Goal: Transaction & Acquisition: Purchase product/service

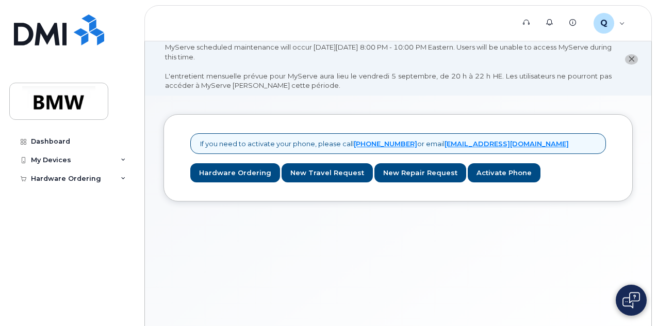
scroll to position [19, 0]
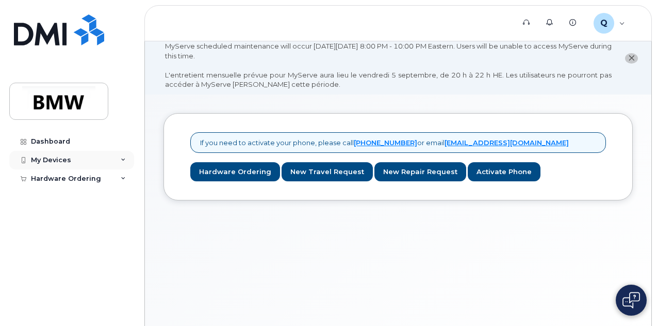
click at [124, 160] on icon at bounding box center [123, 159] width 5 height 5
click at [123, 204] on div "Hardware Ordering" at bounding box center [71, 198] width 125 height 19
click at [123, 155] on div "My Devices" at bounding box center [71, 160] width 125 height 19
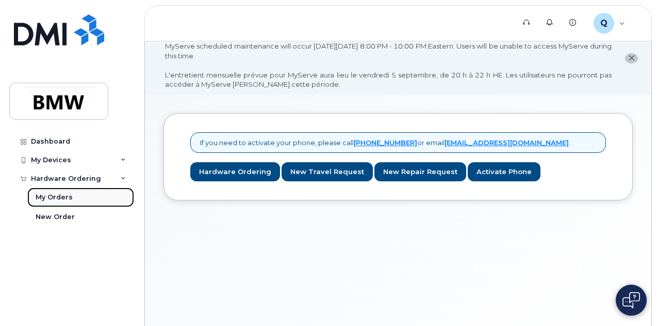
click at [98, 203] on link "My Orders" at bounding box center [80, 197] width 107 height 20
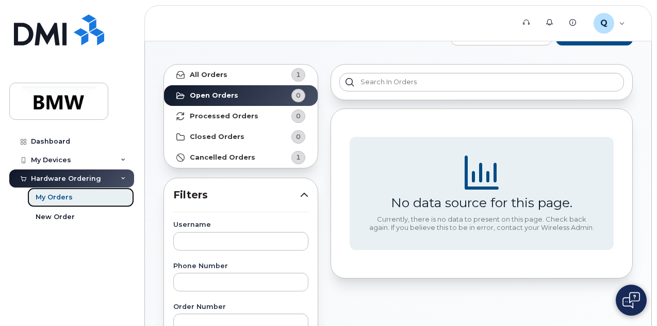
scroll to position [38, 0]
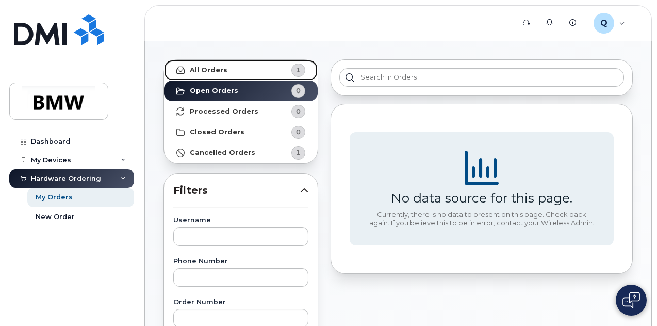
click at [256, 72] on link "All Orders 1" at bounding box center [241, 70] width 154 height 21
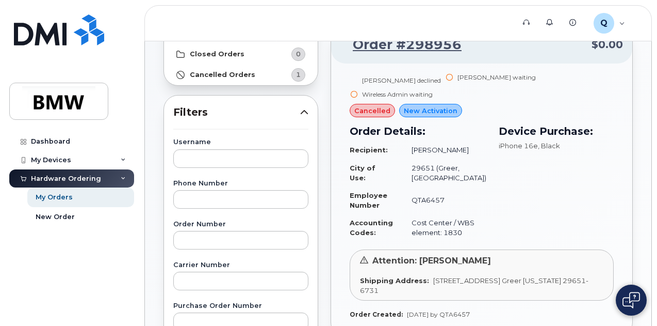
scroll to position [114, 0]
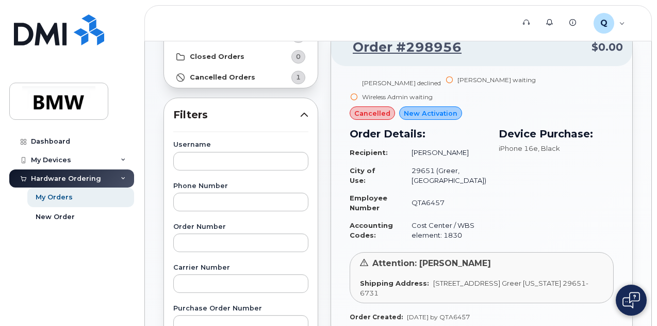
click at [595, 143] on div "iPhone 16e , Black" at bounding box center [556, 148] width 115 height 10
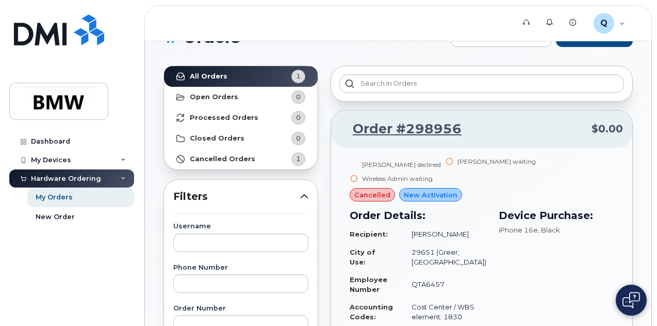
scroll to position [31, 0]
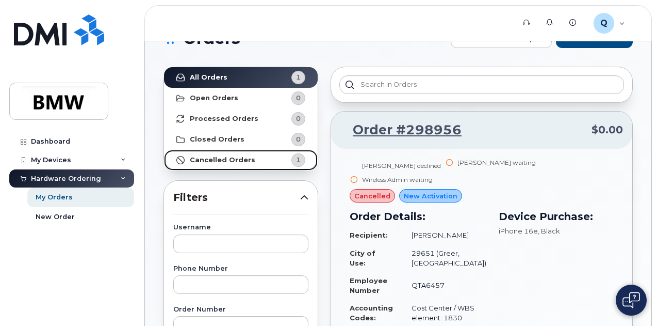
click at [233, 159] on strong "Cancelled Orders" at bounding box center [223, 160] width 66 height 8
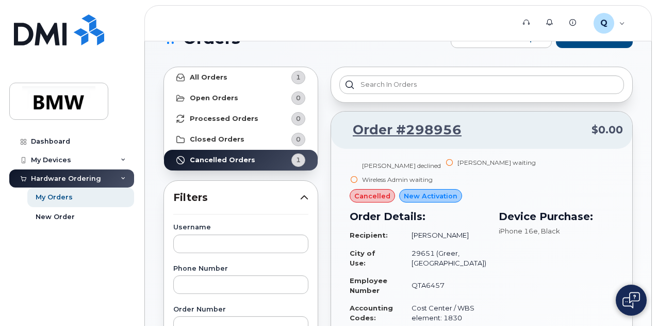
click at [517, 177] on div "Jimmie Hillard declined Stacy Wright waiting Wireless Admin waiting cancelled N…" at bounding box center [482, 245] width 264 height 175
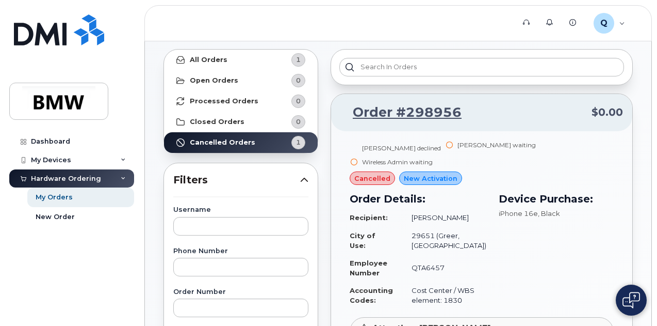
scroll to position [52, 0]
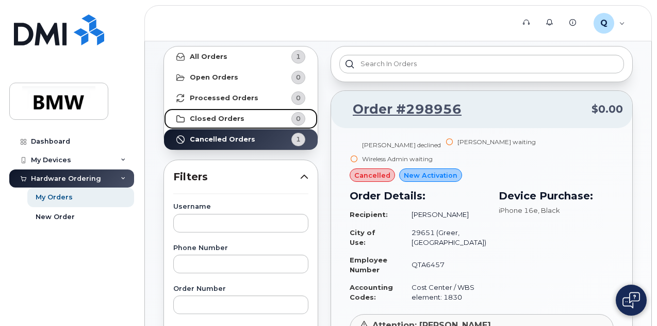
click at [201, 122] on link "Closed Orders 0" at bounding box center [241, 118] width 154 height 21
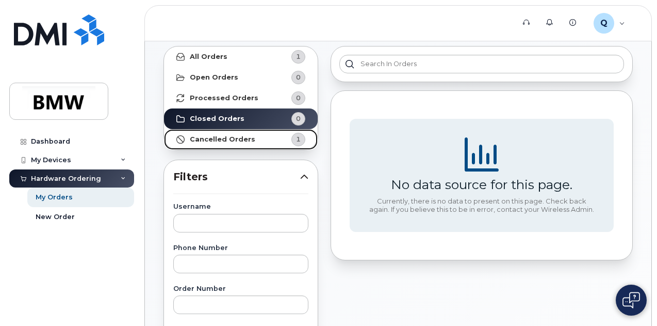
click at [205, 136] on strong "Cancelled Orders" at bounding box center [223, 139] width 66 height 8
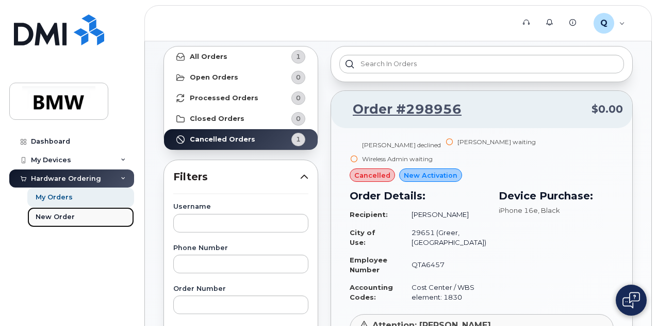
click at [55, 219] on div "New Order" at bounding box center [55, 216] width 39 height 9
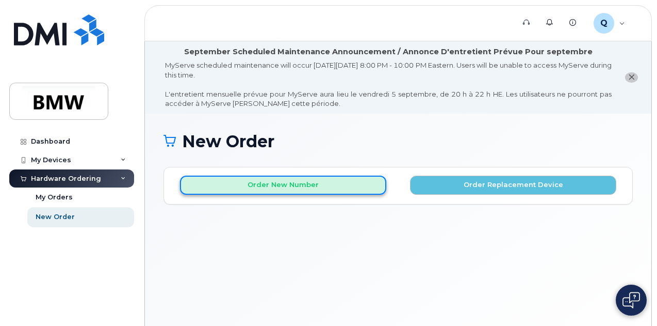
click at [346, 180] on button "Order New Number" at bounding box center [283, 184] width 206 height 19
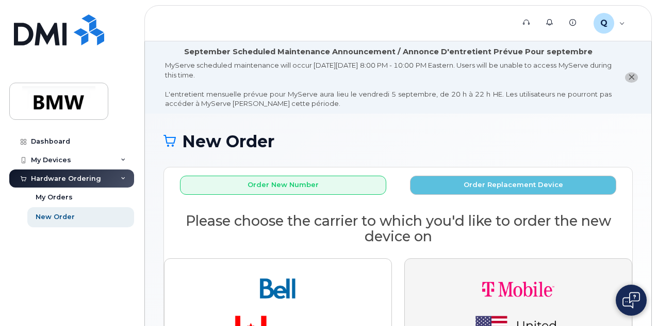
click at [440, 275] on button "button" at bounding box center [519, 310] width 228 height 104
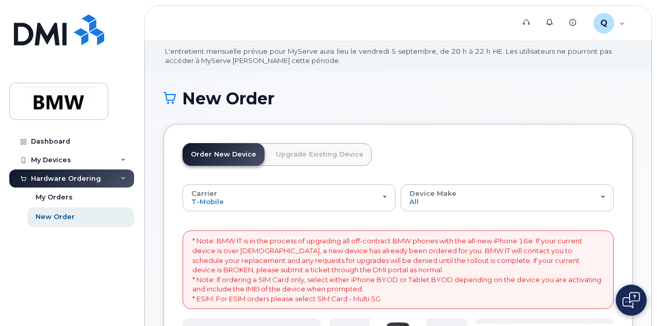
scroll to position [62, 0]
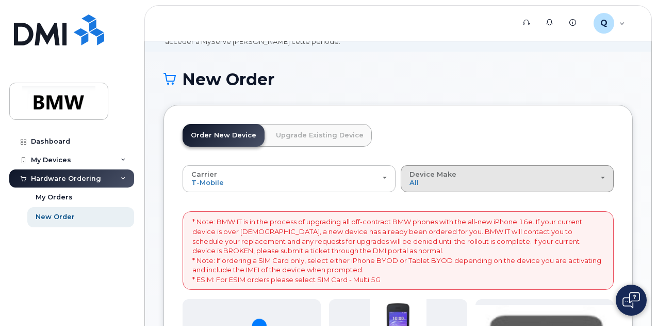
click at [445, 181] on div "Device Make All Cell Phone iPhone Modem" at bounding box center [508, 178] width 196 height 16
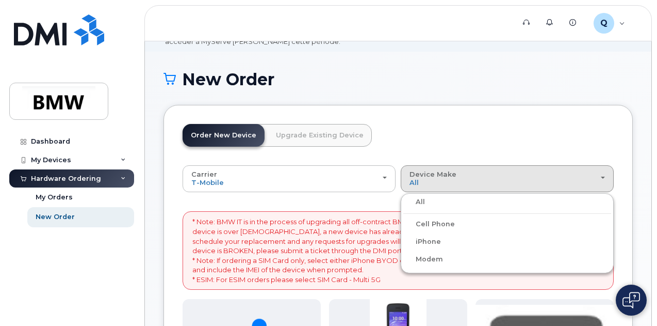
click at [404, 222] on label "Cell Phone" at bounding box center [430, 224] width 52 height 12
click at [0, 0] on input "Cell Phone" at bounding box center [0, 0] width 0 height 0
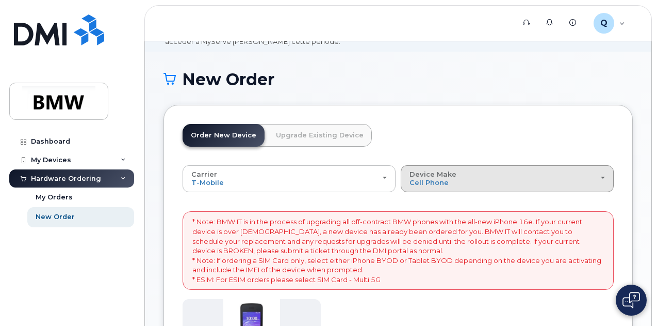
click at [427, 186] on button "Device Make All Cell Phone iPhone Modem" at bounding box center [507, 178] width 213 height 27
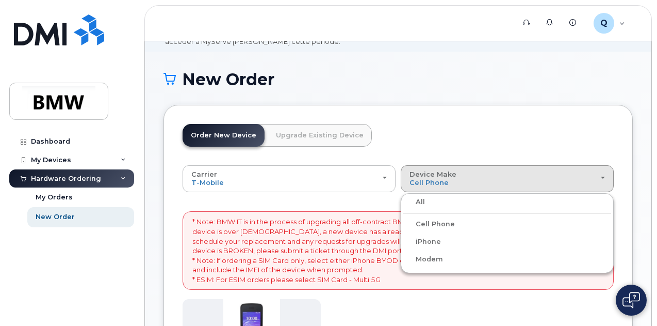
click at [404, 240] on label "iPhone" at bounding box center [423, 241] width 38 height 12
click at [0, 0] on input "iPhone" at bounding box center [0, 0] width 0 height 0
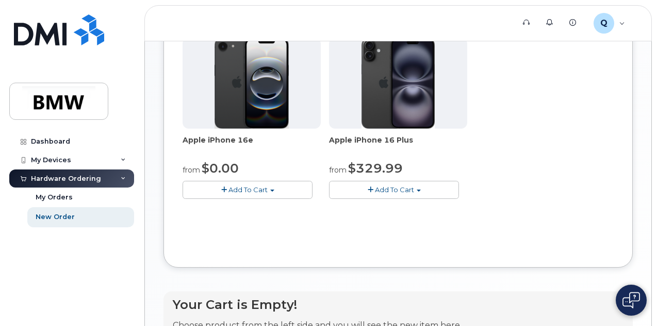
scroll to position [330, 0]
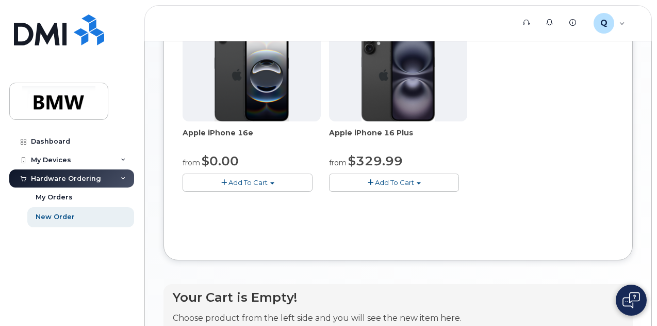
click at [232, 186] on span "Add To Cart" at bounding box center [248, 182] width 39 height 8
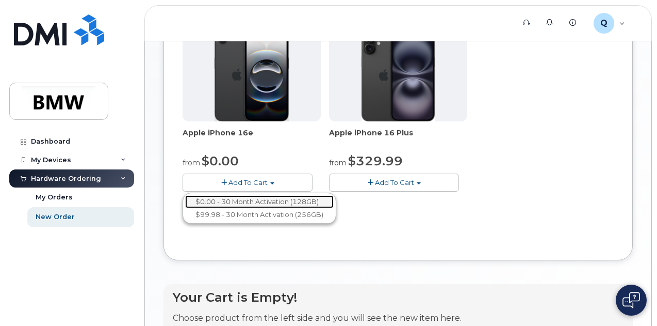
click at [239, 208] on link "$0.00 - 30 Month Activation (128GB)" at bounding box center [259, 201] width 149 height 13
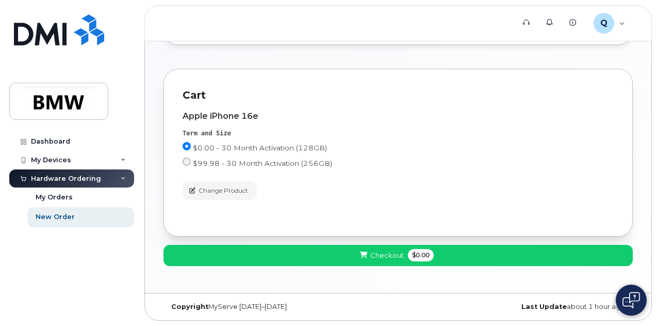
scroll to position [114, 0]
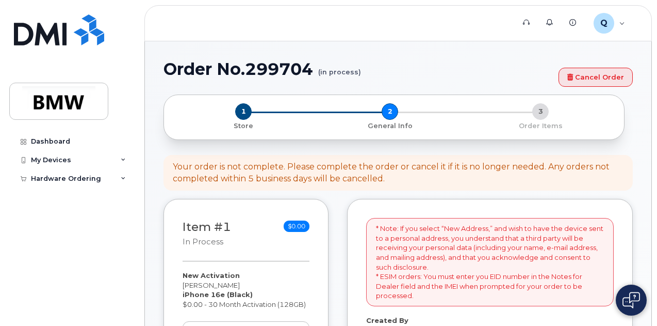
select select
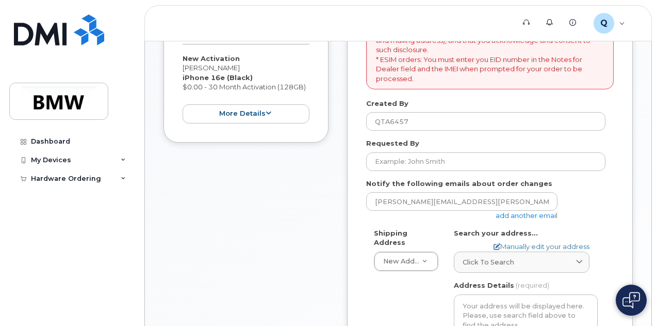
scroll to position [310, 0]
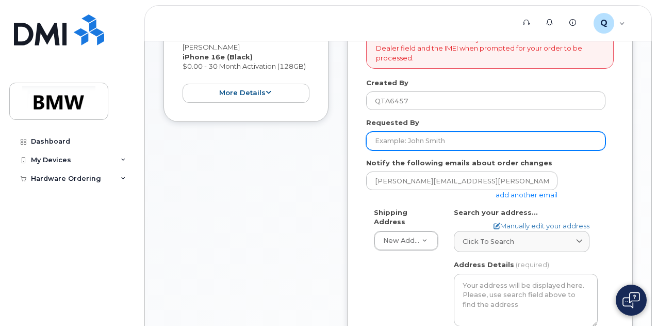
click at [470, 136] on input "Requested By" at bounding box center [485, 141] width 239 height 19
type input "[PERSON_NAME]"
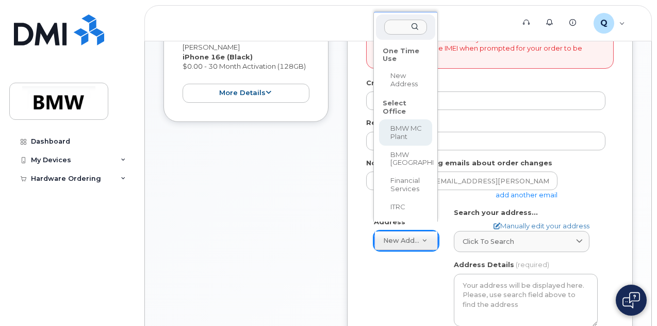
select select
type textarea "1400 Highway 101 S GREER SC 29651-6731 UNITED STATES Greer South Carolina 29651…"
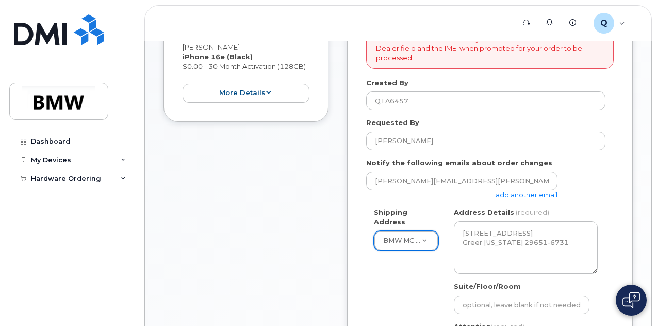
click at [612, 221] on div "Shipping Address BMW MC Plant New Address BMW MC Plant BMW North America Financ…" at bounding box center [490, 304] width 248 height 194
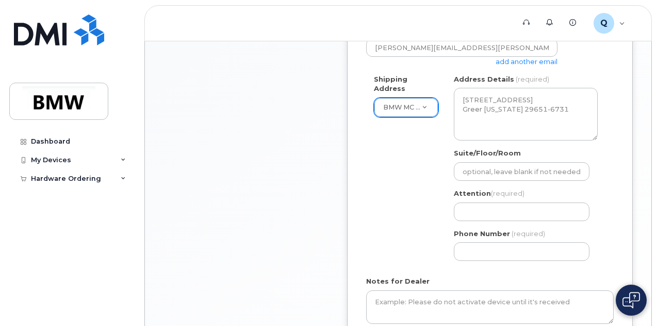
scroll to position [475, 0]
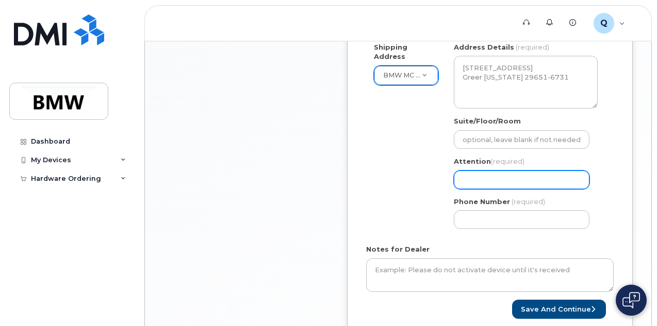
click at [537, 172] on input "Attention (required)" at bounding box center [522, 179] width 136 height 19
select select
type input "M"
select select
type input "Ma"
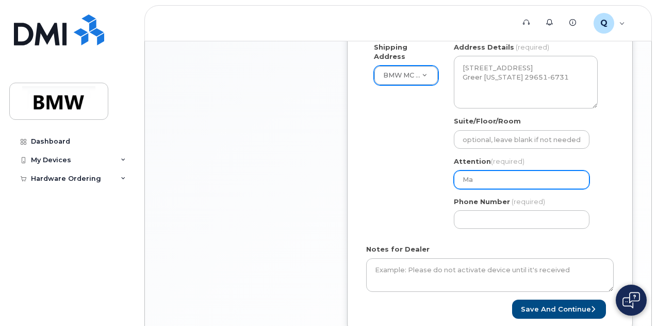
select select
type input "Mat"
select select
type input "Matt"
select select
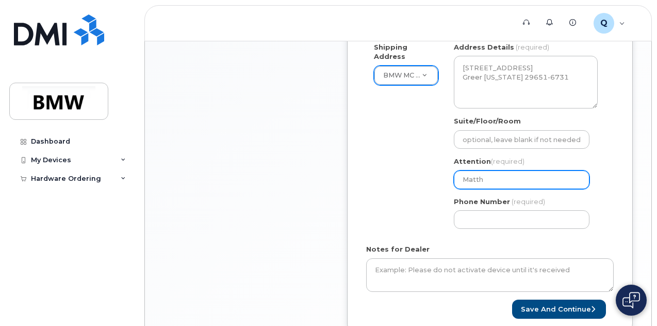
type input "Matthe"
select select
type input "Matthew"
select select
type input "Matthew C"
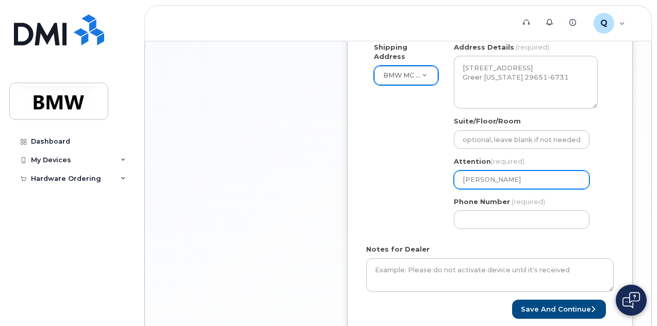
select select
type input "Matthew Co"
select select
type input "Matthew Coop"
select select
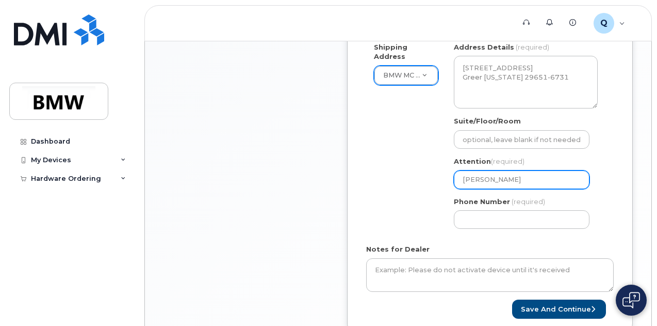
type input "Matthew Coope"
select select
type input "Matthew Cooper"
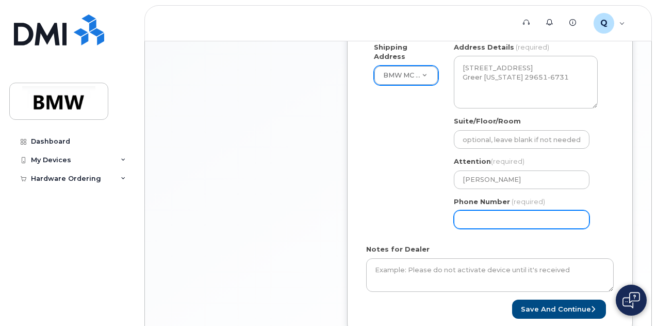
click at [482, 217] on input "Phone Number" at bounding box center [522, 219] width 136 height 19
select select
type input "864"
click at [409, 194] on div "Shipping Address BMW MC Plant New Address BMW MC Plant BMW North America Financ…" at bounding box center [485, 139] width 239 height 194
click at [484, 218] on input "Phone Number" at bounding box center [522, 219] width 136 height 19
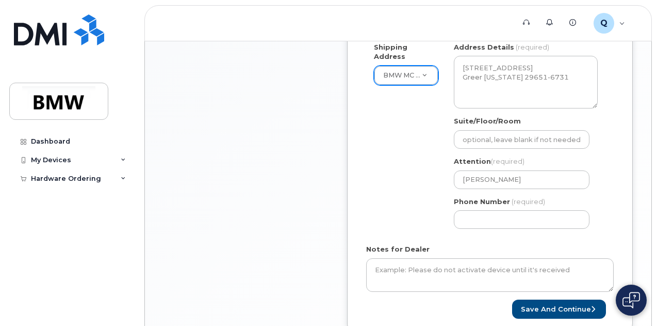
click at [388, 129] on div "Shipping Address BMW MC Plant New Address BMW MC Plant BMW North America Financ…" at bounding box center [485, 139] width 239 height 194
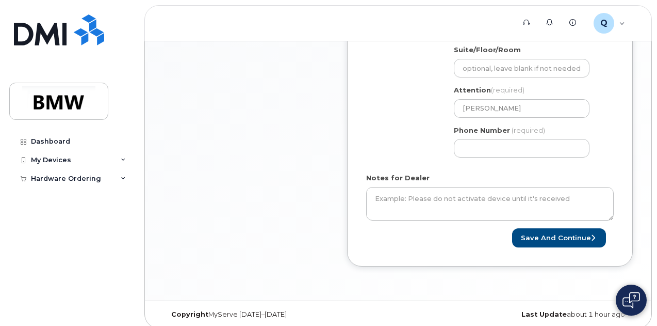
scroll to position [551, 0]
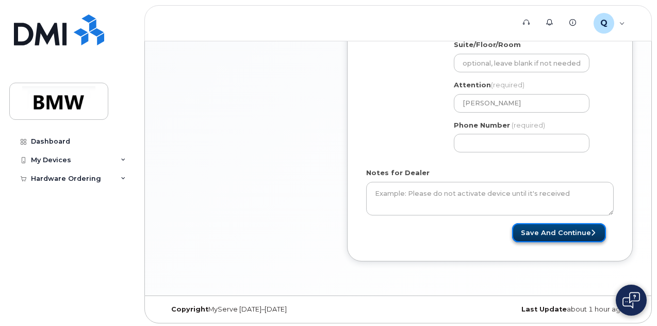
click at [529, 229] on button "Save and Continue" at bounding box center [559, 232] width 94 height 19
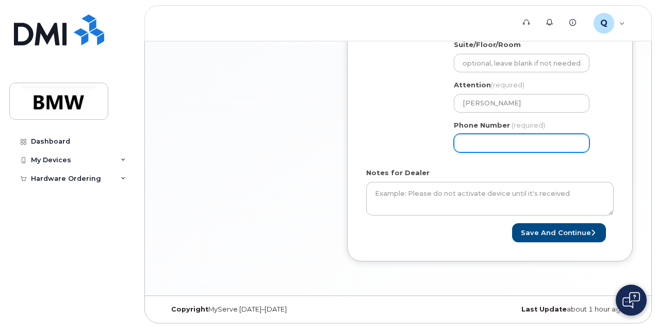
click at [519, 141] on input "Phone Number" at bounding box center [522, 143] width 136 height 19
type input "864279415"
select select
type input "8642794157"
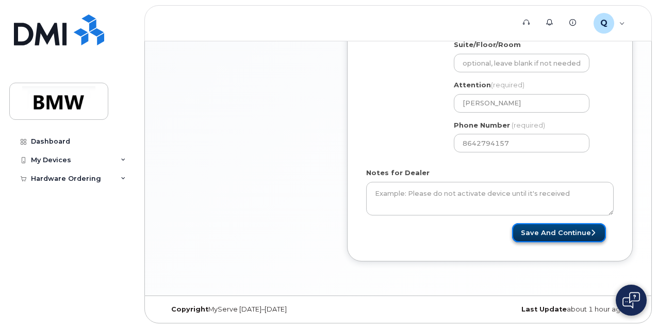
click at [540, 229] on button "Save and Continue" at bounding box center [559, 232] width 94 height 19
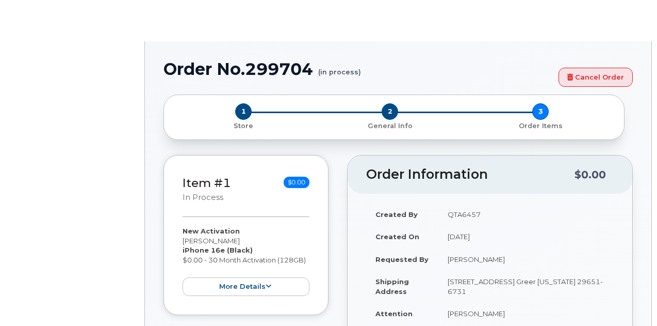
type input "2346385"
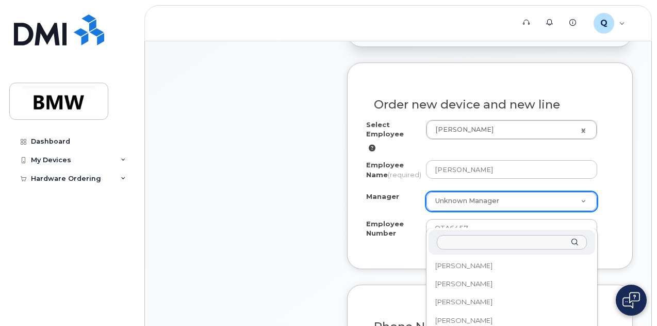
scroll to position [14243, 0]
click at [498, 239] on input "Manager" at bounding box center [512, 242] width 150 height 15
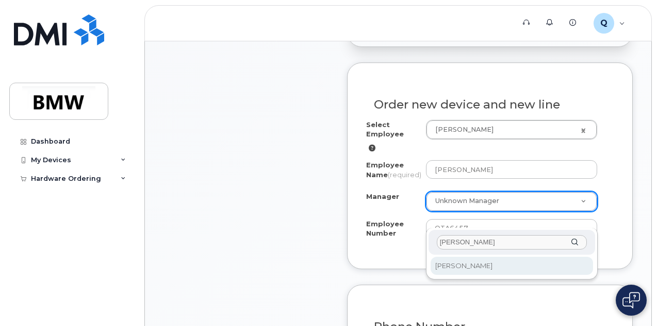
type input "[PERSON_NAME]"
select select "1895454"
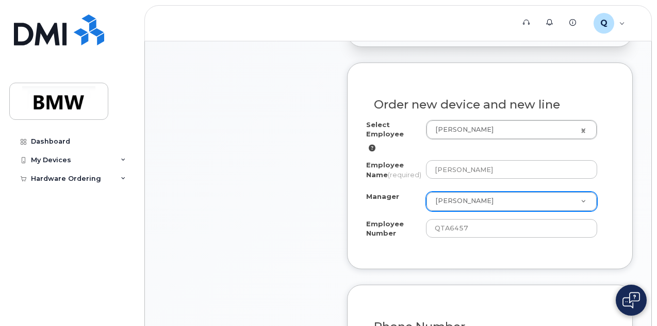
click at [638, 200] on div "Order No.299704 (in process) Cancel Order × Share This Order If you want to all…" at bounding box center [398, 295] width 507 height 1188
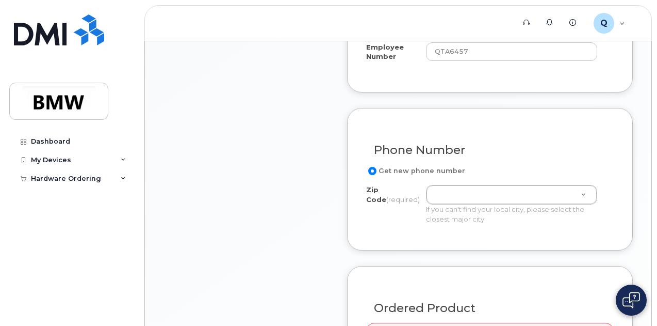
scroll to position [619, 0]
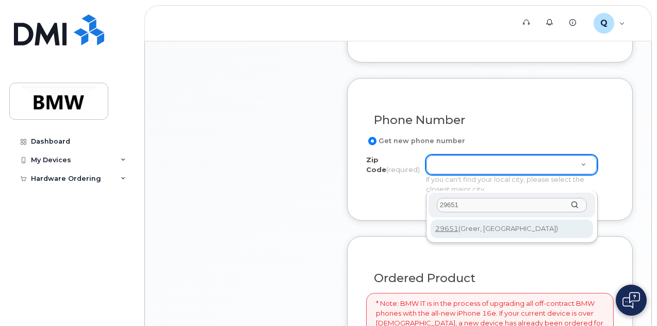
type input "29651"
type input "29651 (Greer, [GEOGRAPHIC_DATA])"
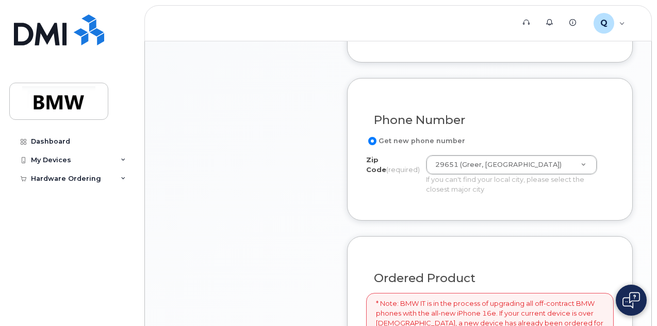
click at [598, 193] on div "If you can't find your local city, please select the closest major city" at bounding box center [511, 183] width 171 height 19
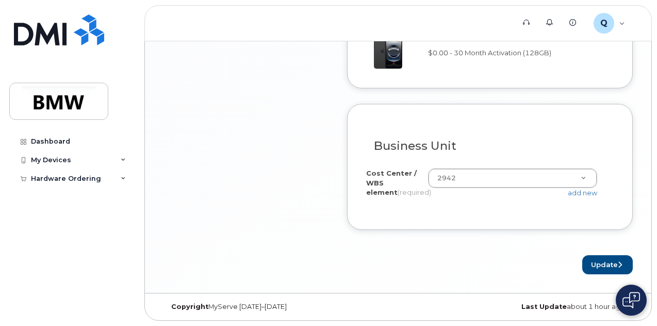
scroll to position [1023, 0]
click at [596, 259] on button "Update" at bounding box center [608, 264] width 51 height 19
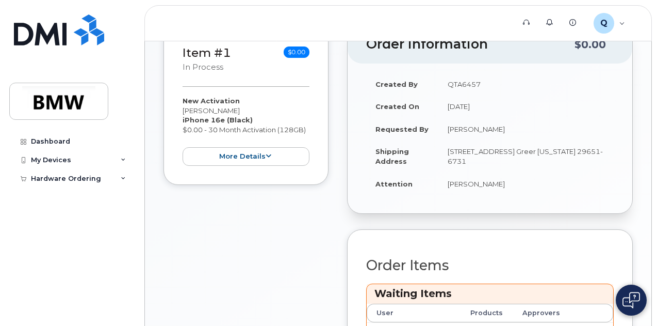
scroll to position [310, 0]
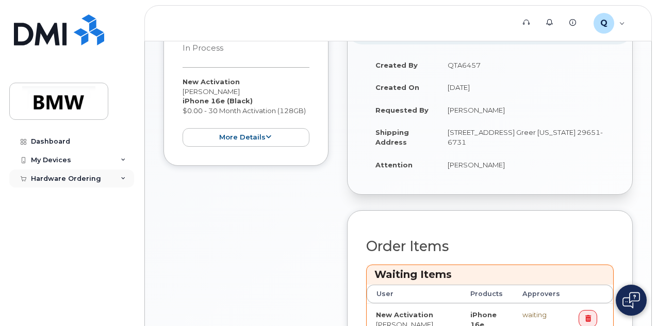
click at [98, 179] on div "Hardware Ordering" at bounding box center [71, 178] width 125 height 19
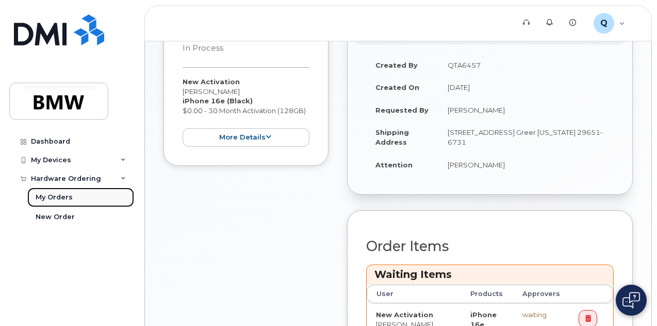
click at [61, 194] on div "My Orders" at bounding box center [54, 196] width 37 height 9
